Goal: Register for event/course

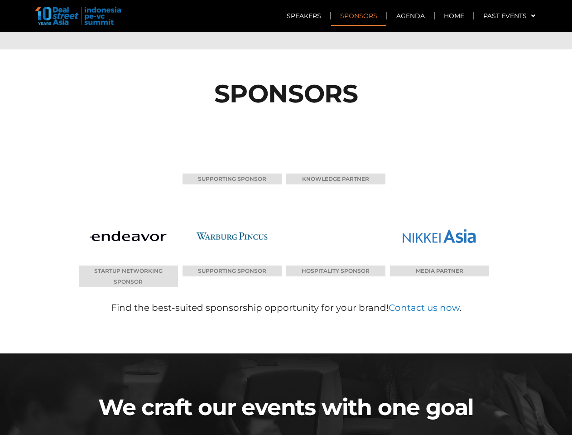
scroll to position [4359, 0]
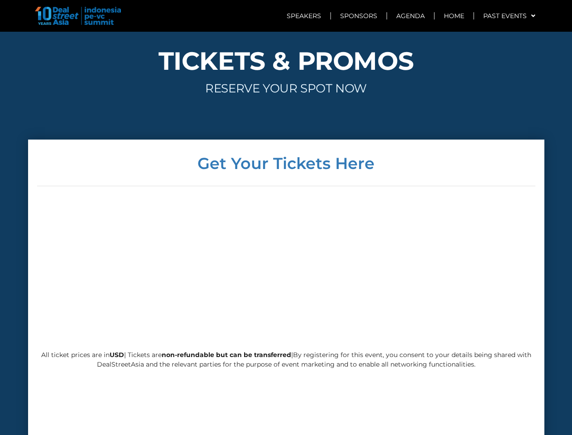
scroll to position [2186, 0]
